Goal: Information Seeking & Learning: Check status

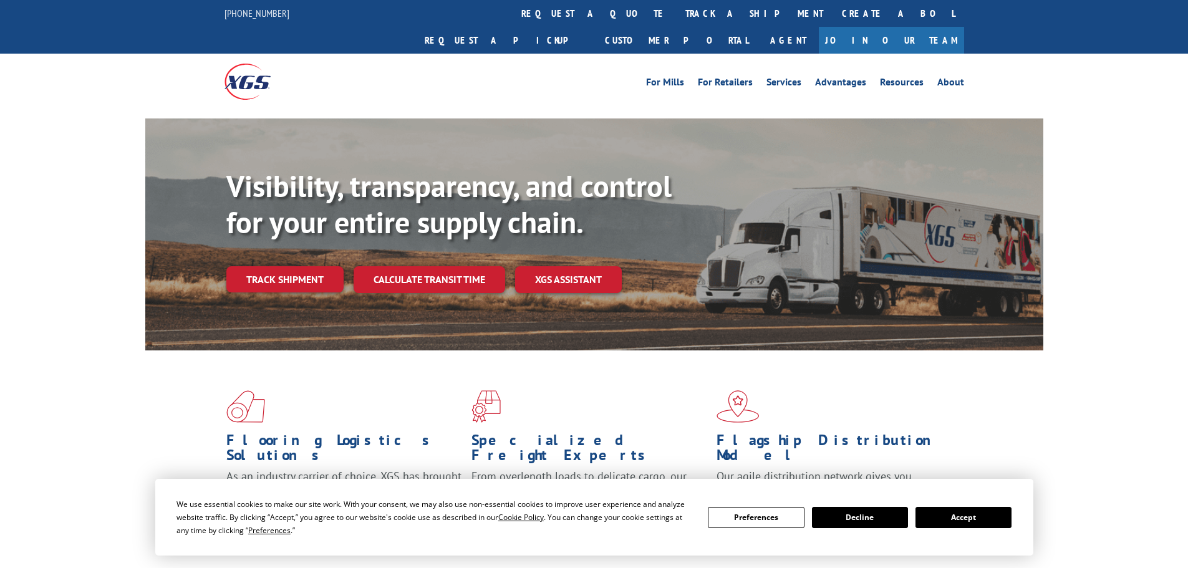
click at [924, 515] on button "Accept" at bounding box center [963, 517] width 96 height 21
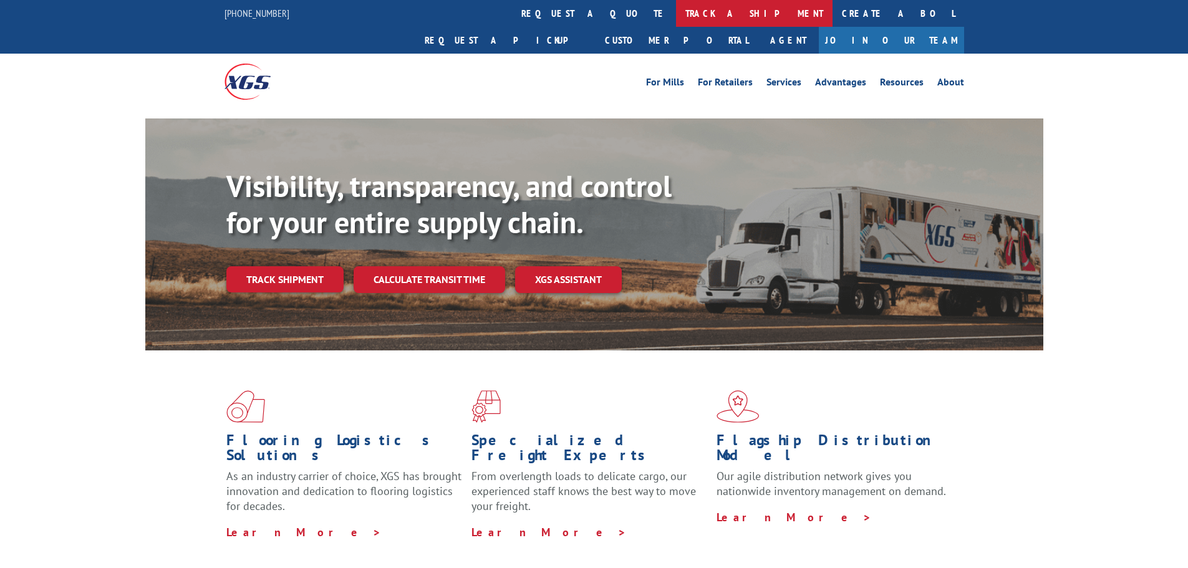
click at [676, 11] on link "track a shipment" at bounding box center [754, 13] width 156 height 27
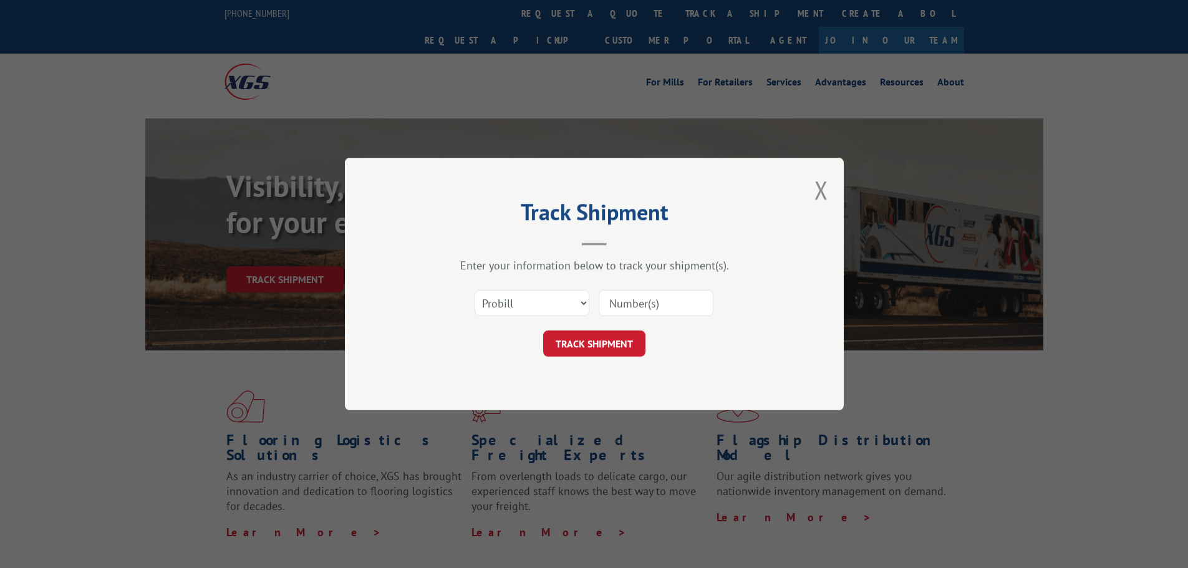
click at [603, 299] on input at bounding box center [655, 303] width 115 height 26
paste input "2862476"
type input "2862476"
click at [595, 340] on button "TRACK SHIPMENT" at bounding box center [594, 343] width 102 height 26
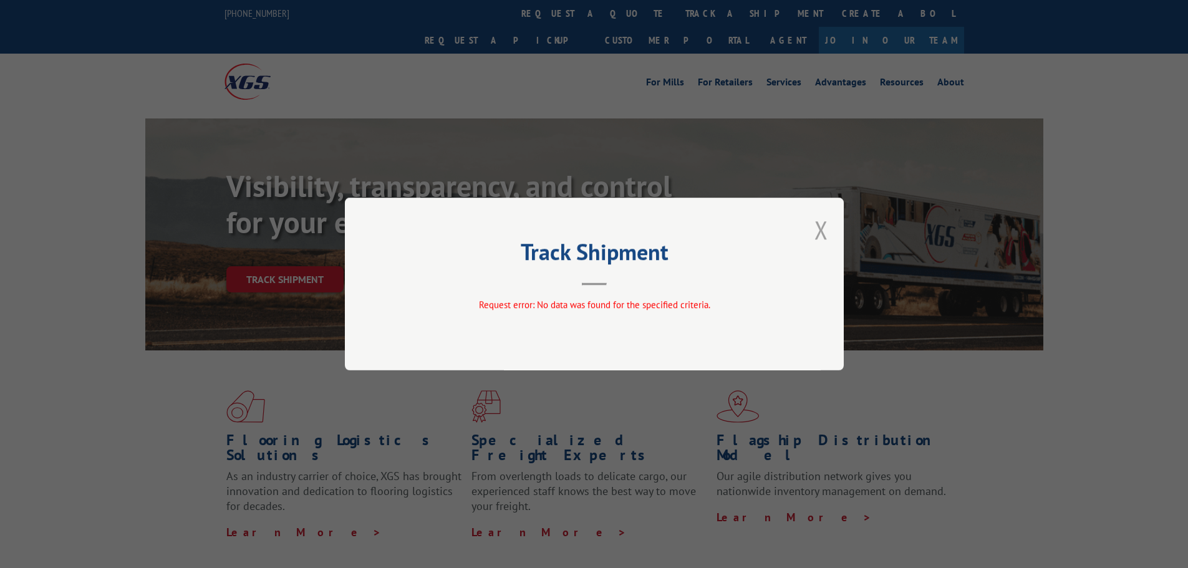
click at [821, 234] on button "Close modal" at bounding box center [821, 229] width 14 height 33
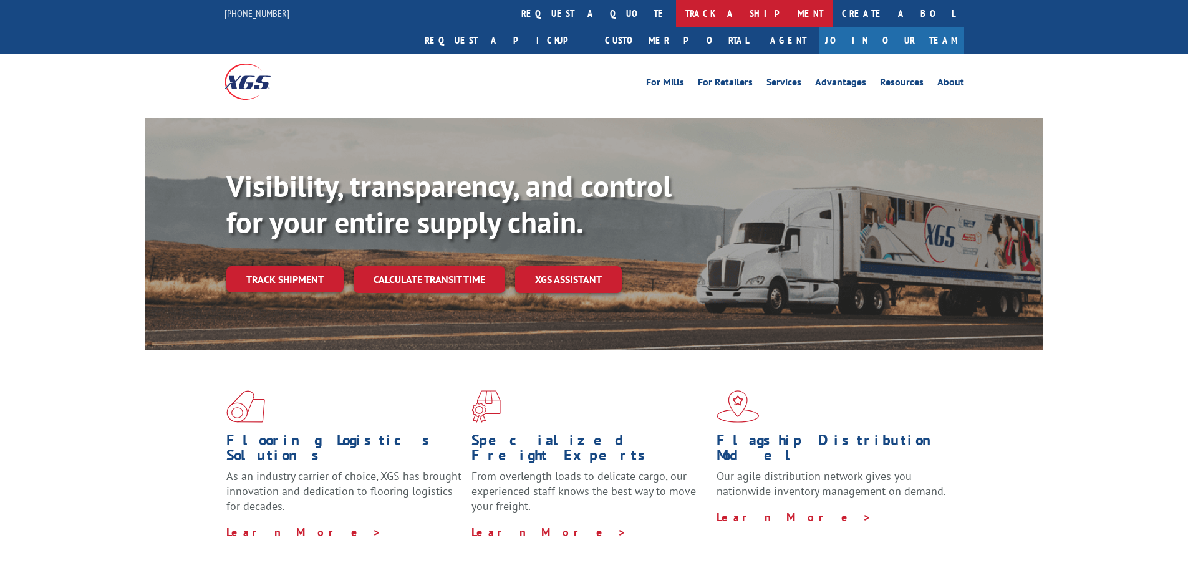
click at [676, 14] on link "track a shipment" at bounding box center [754, 13] width 156 height 27
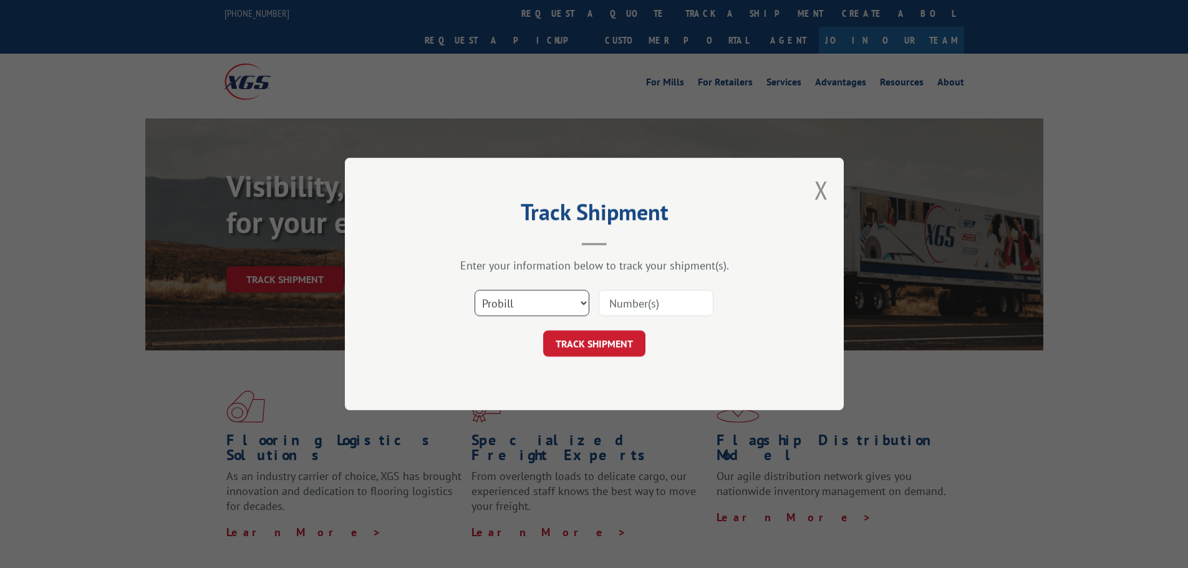
click at [580, 303] on select "Select category... Probill BOL PO" at bounding box center [531, 303] width 115 height 26
select select "po"
click at [474, 290] on select "Select category... Probill BOL PO" at bounding box center [531, 303] width 115 height 26
click at [613, 306] on input at bounding box center [655, 303] width 115 height 26
paste input "295840255"
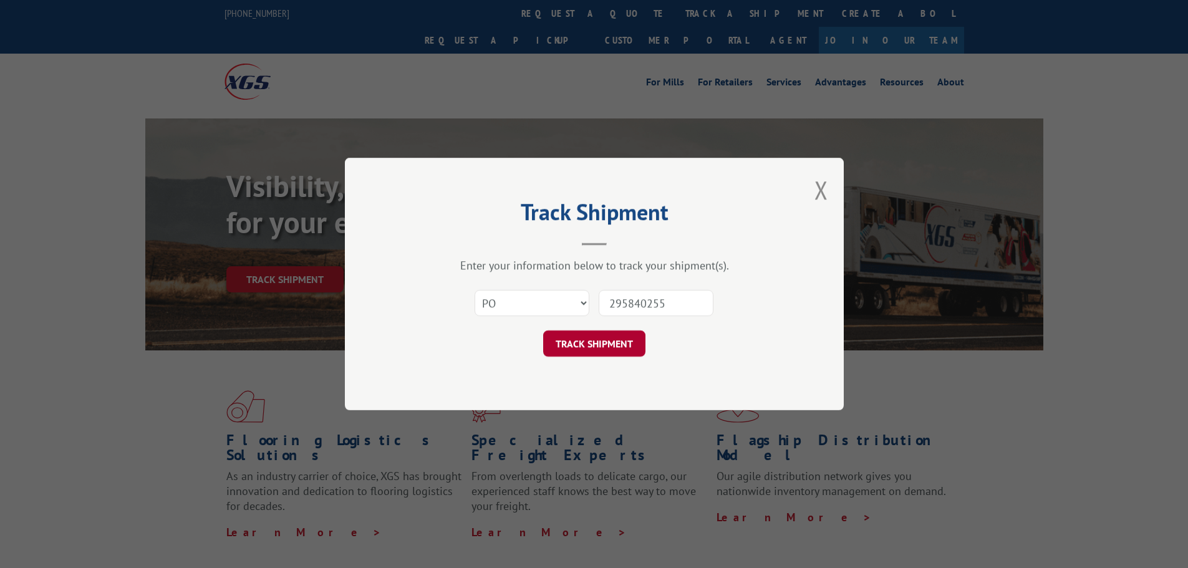
type input "295840255"
click at [579, 351] on button "TRACK SHIPMENT" at bounding box center [594, 343] width 102 height 26
